Goal: Information Seeking & Learning: Understand process/instructions

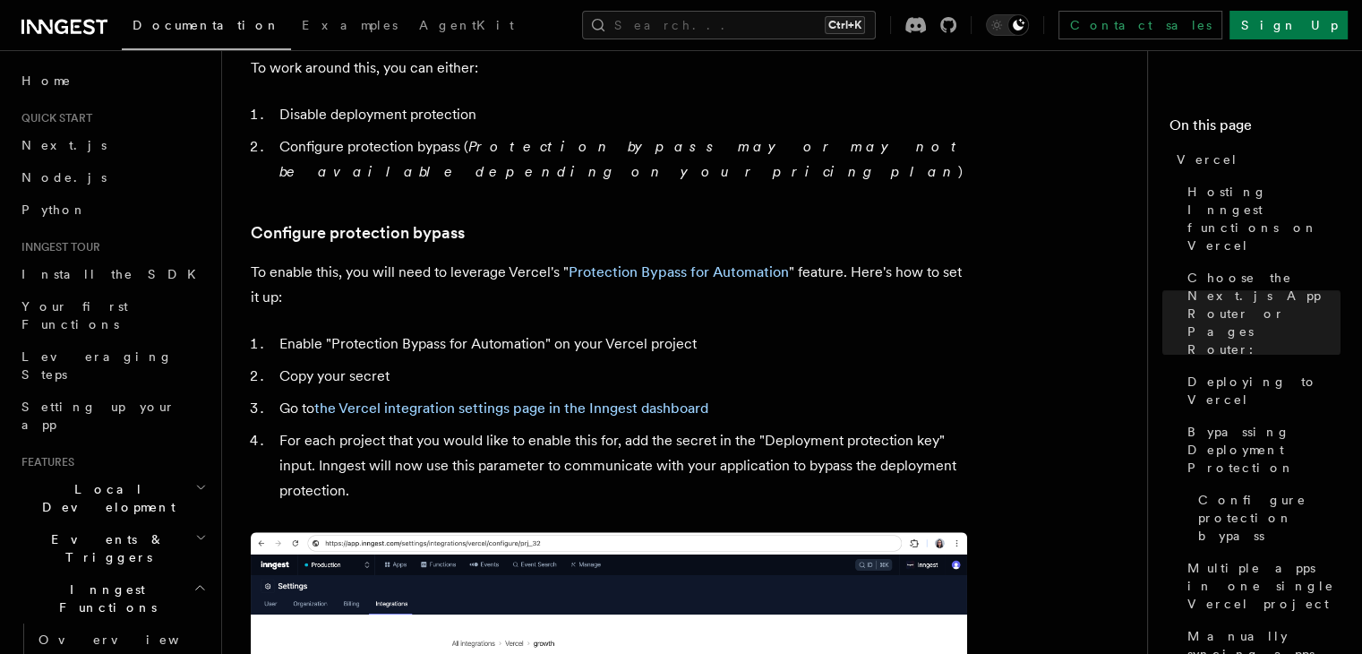
scroll to position [1567, 0]
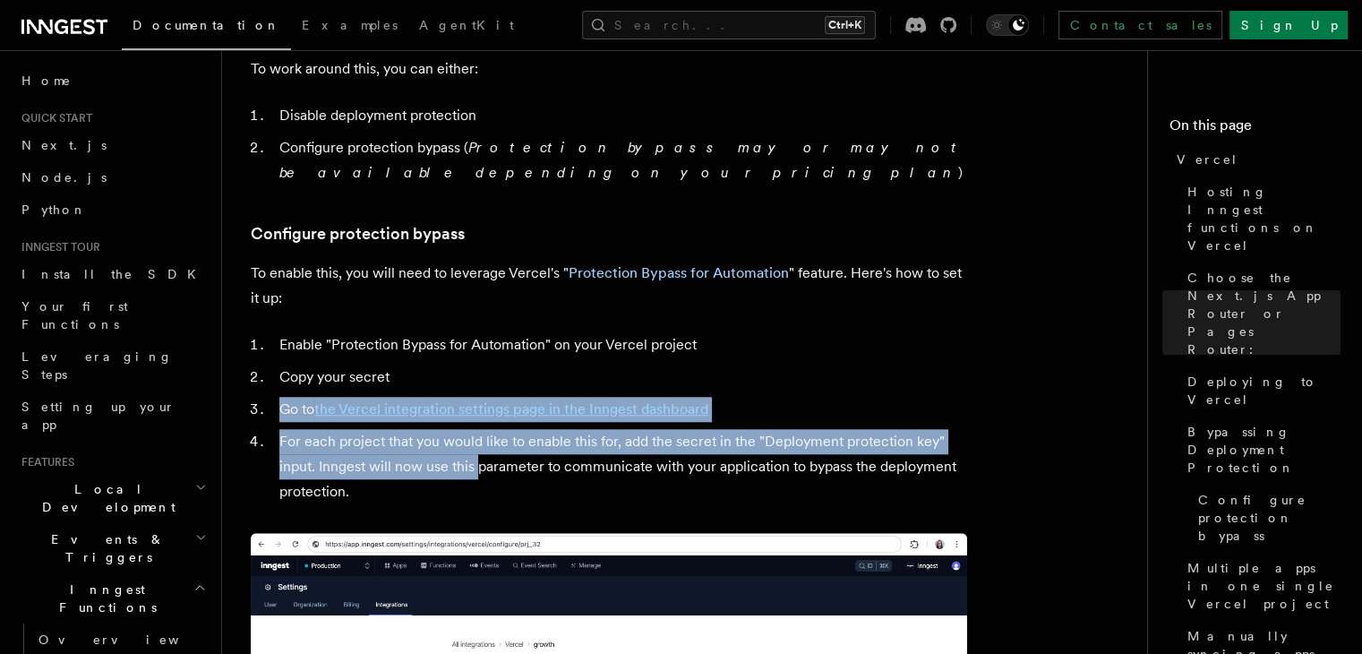
drag, startPoint x: 480, startPoint y: 426, endPoint x: 503, endPoint y: 320, distance: 109.1
click at [503, 332] on ol "Enable "Protection Bypass for Automation" on your Vercel project Copy your secr…" at bounding box center [609, 418] width 716 height 172
click at [509, 364] on li "Copy your secret" at bounding box center [620, 376] width 693 height 25
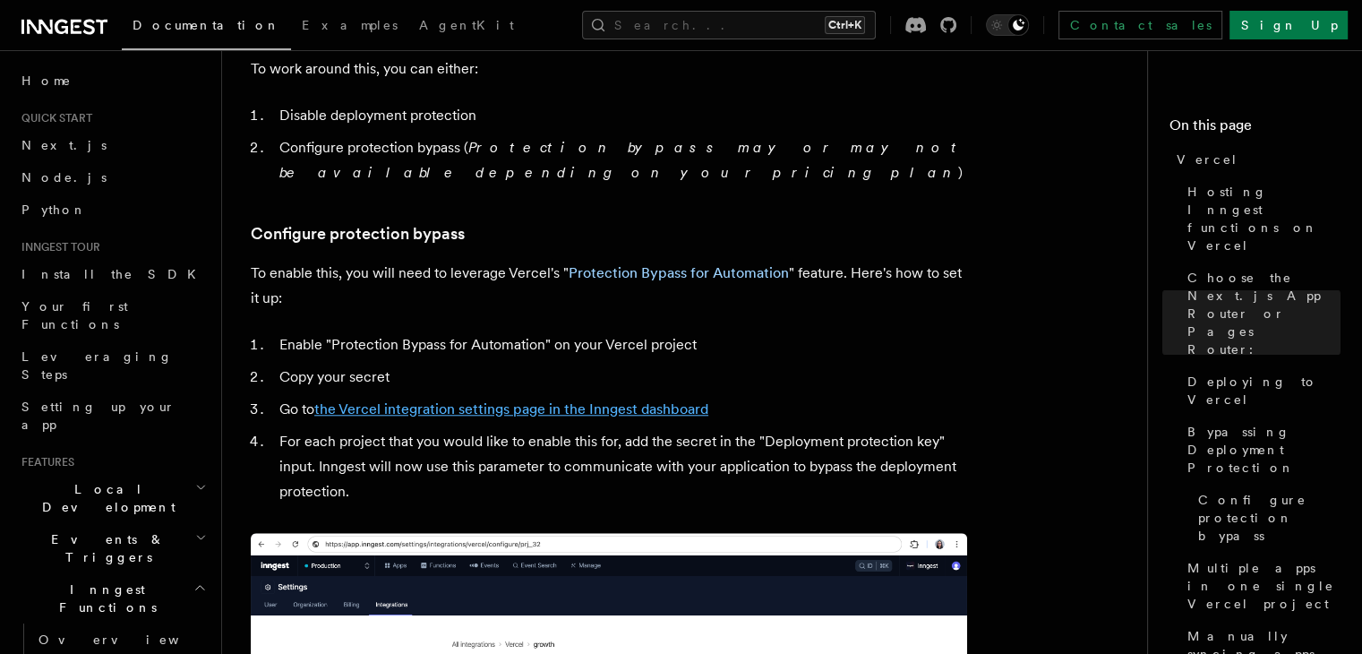
click at [529, 400] on link "the Vercel integration settings page in the Inngest dashboard" at bounding box center [511, 408] width 394 height 17
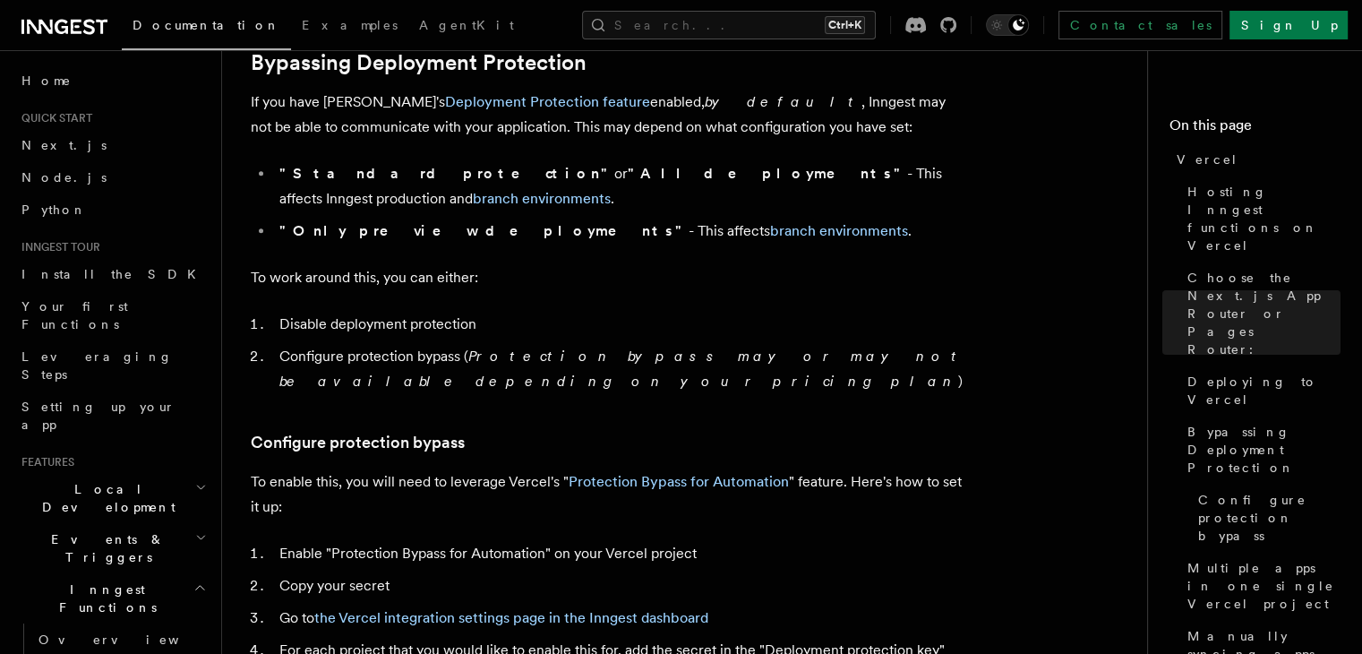
scroll to position [1359, 0]
drag, startPoint x: 534, startPoint y: 497, endPoint x: 339, endPoint y: 380, distance: 227.0
click at [339, 429] on link "Configure protection bypass" at bounding box center [358, 441] width 214 height 25
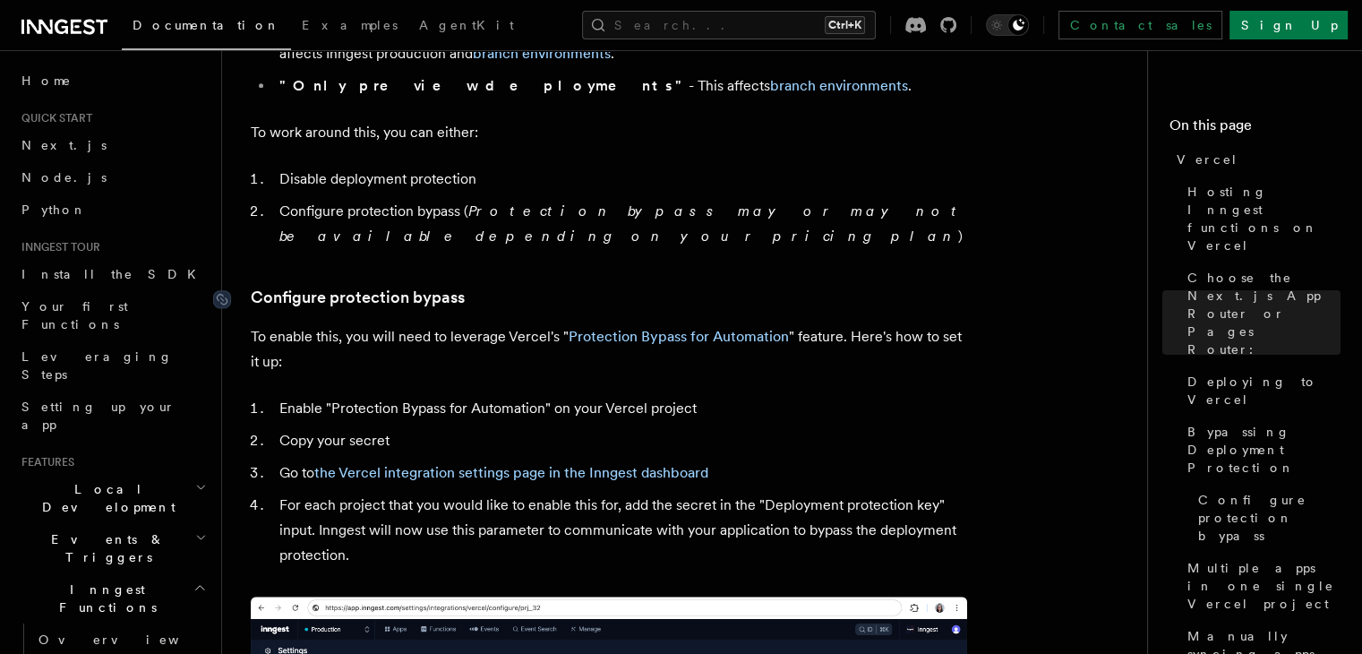
scroll to position [1525, 0]
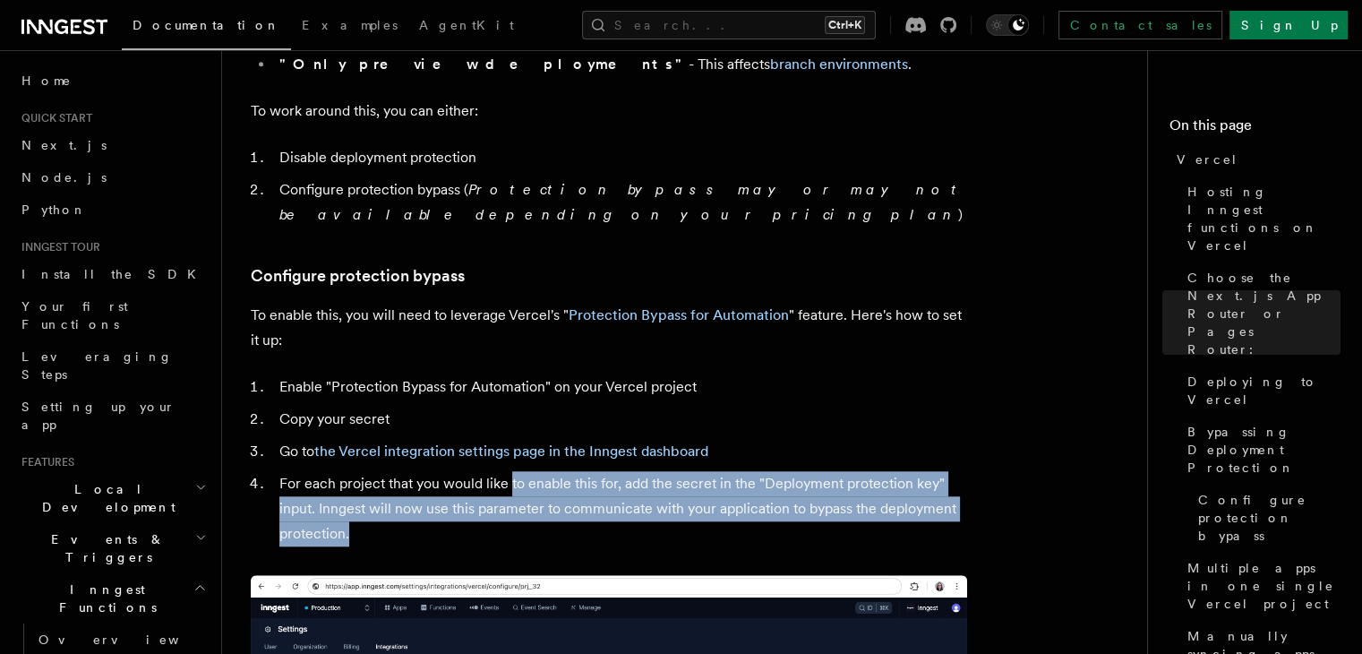
drag, startPoint x: 510, startPoint y: 484, endPoint x: 508, endPoint y: 439, distance: 44.8
click at [508, 471] on li "For each project that you would like to enable this for, add the secret in the …" at bounding box center [620, 508] width 693 height 75
click at [516, 471] on li "For each project that you would like to enable this for, add the secret in the …" at bounding box center [620, 508] width 693 height 75
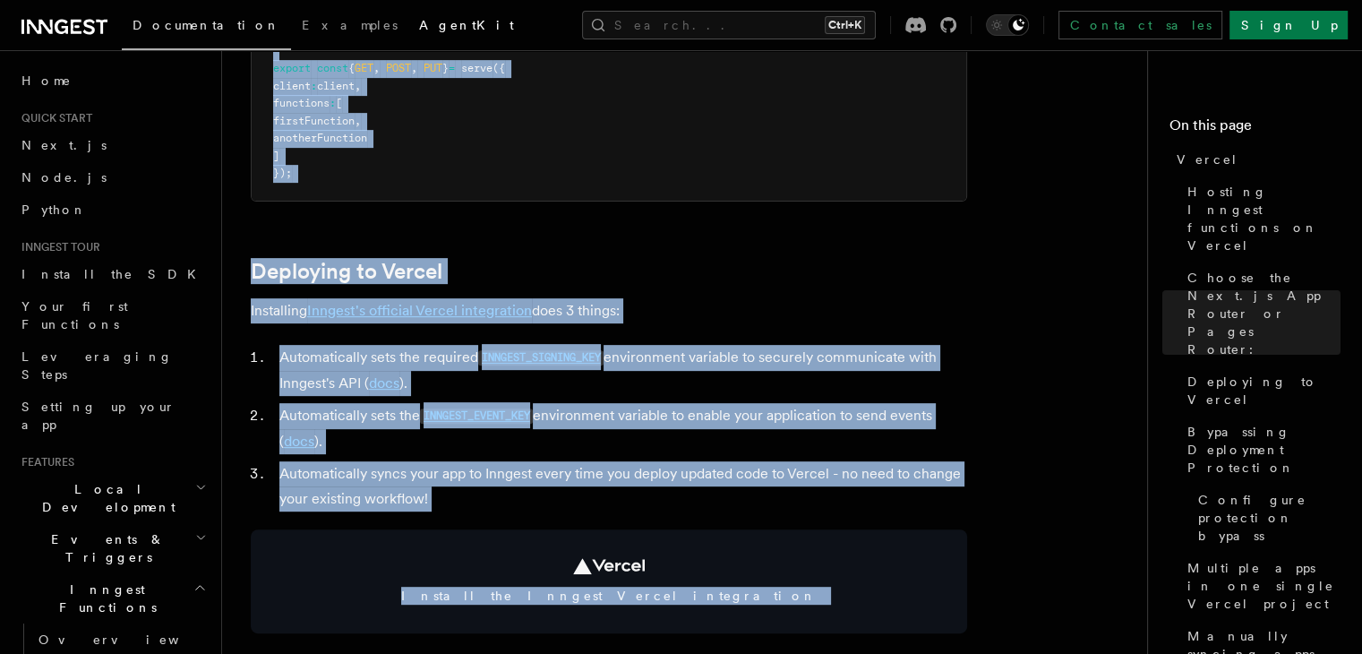
scroll to position [413, 0]
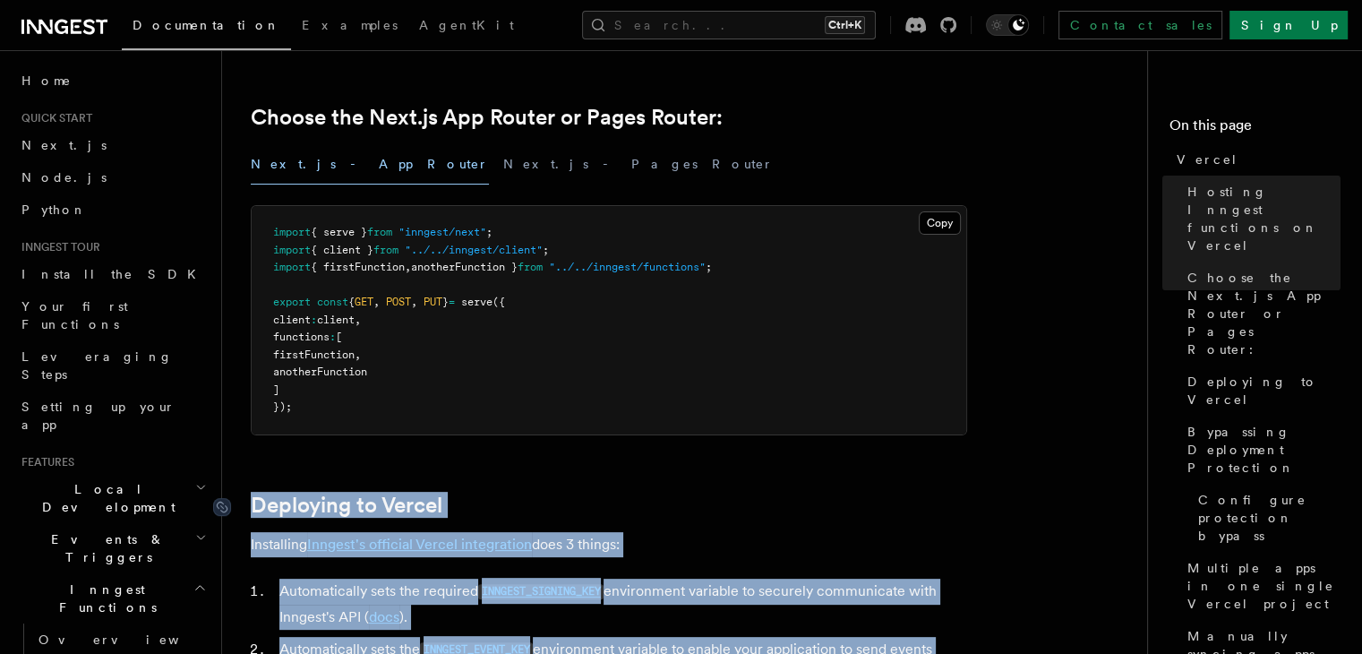
drag, startPoint x: 365, startPoint y: 501, endPoint x: 254, endPoint y: 501, distance: 111.0
copy article "Deploying to Vercel Installing Inngest's official Vercel integration does 3 thi…"
